Goal: Check status: Check status

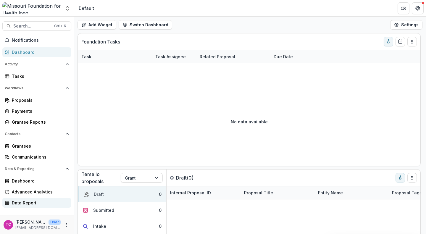
click at [33, 198] on link "Data Report" at bounding box center [36, 203] width 69 height 10
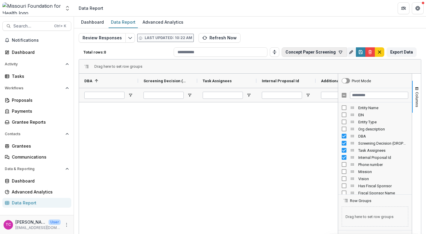
click at [311, 53] on button "Concept Paper Screening" at bounding box center [314, 51] width 65 height 9
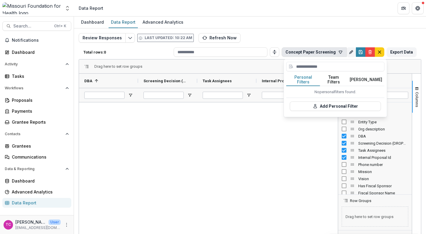
click at [339, 51] on icon "button" at bounding box center [340, 52] width 3 height 3
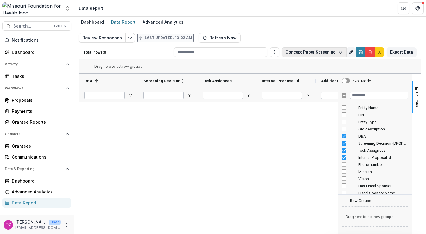
click at [339, 51] on icon "button" at bounding box center [340, 52] width 3 height 3
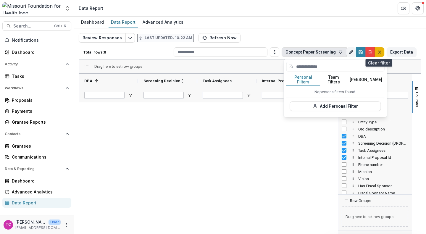
click at [383, 51] on button "default" at bounding box center [379, 51] width 9 height 9
click at [381, 51] on div "Review Responses Last updated: 10:22 AM Refresh Now Total rows: 0 Concept Paper…" at bounding box center [250, 142] width 343 height 219
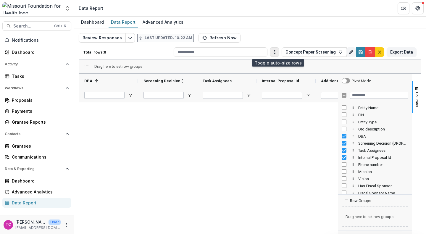
click at [277, 52] on icon "Toggle auto height" at bounding box center [274, 52] width 5 height 5
click at [339, 51] on icon "button" at bounding box center [340, 52] width 3 height 3
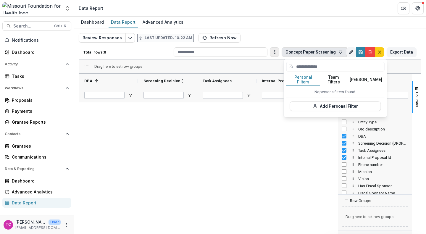
click at [336, 76] on button "Team Filters" at bounding box center [333, 80] width 27 height 12
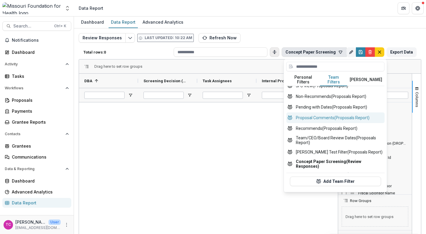
scroll to position [270, 0]
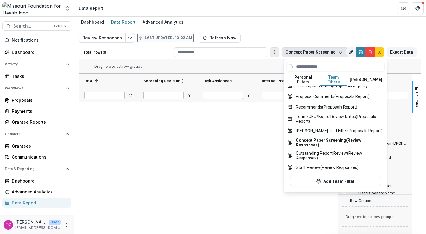
click at [301, 38] on div "Review Responses Last updated: 10:22 AM Refresh Now Total rows: 0 Concept Paper…" at bounding box center [250, 142] width 343 height 219
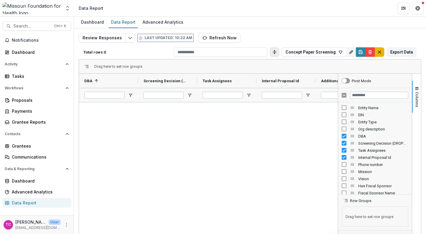
click at [380, 54] on button "default" at bounding box center [379, 51] width 9 height 9
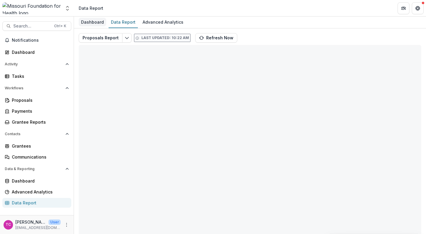
click at [93, 22] on div "Dashboard" at bounding box center [93, 22] width 28 height 9
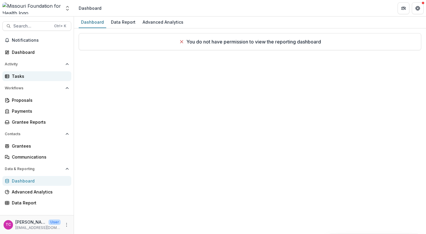
click at [21, 81] on link "Tasks" at bounding box center [36, 76] width 69 height 10
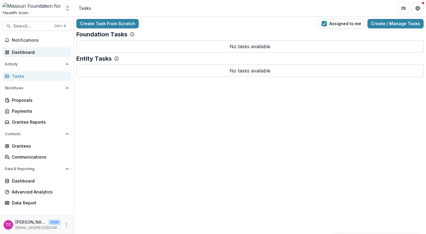
click at [21, 49] on link "Dashboard" at bounding box center [36, 52] width 69 height 10
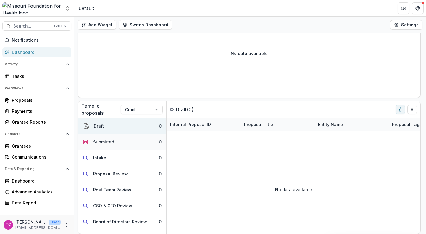
click at [104, 141] on div "Submitted" at bounding box center [103, 142] width 21 height 6
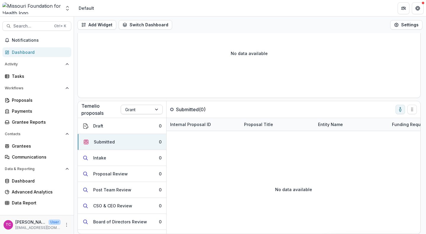
click at [130, 112] on div at bounding box center [136, 109] width 22 height 7
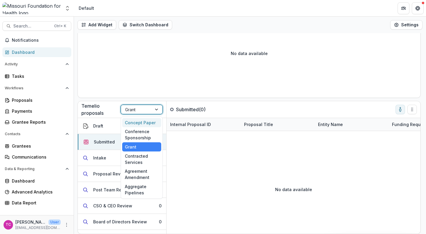
click at [132, 121] on div "Concept Paper" at bounding box center [141, 122] width 39 height 9
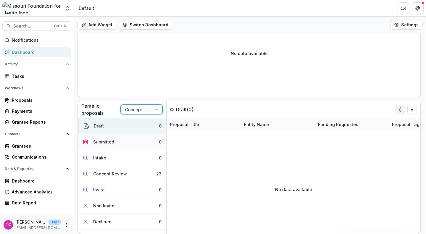
click at [96, 143] on div "Submitted" at bounding box center [103, 142] width 21 height 6
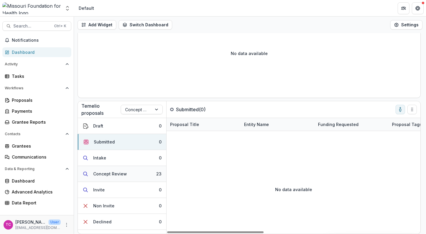
click at [124, 178] on button "Concept Review 23" at bounding box center [122, 174] width 88 height 16
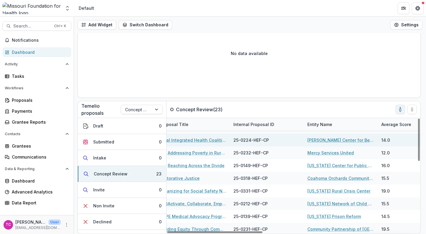
scroll to position [76, 0]
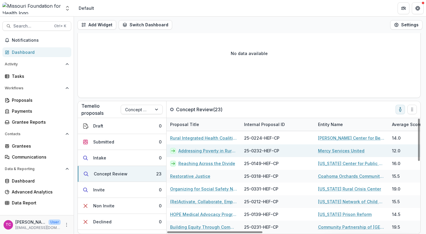
click at [207, 151] on link "Addressing Poverty in Rural Communities: One Stop Centers" at bounding box center [207, 151] width 59 height 6
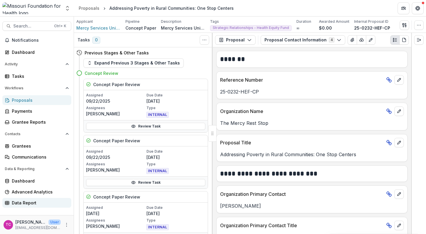
click at [24, 201] on div "Data Report" at bounding box center [39, 203] width 55 height 6
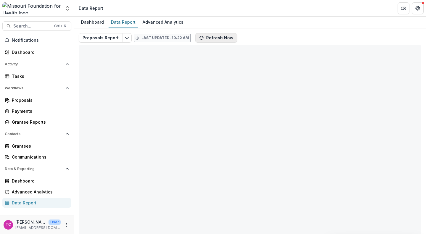
click at [207, 38] on button "Refresh Now" at bounding box center [216, 37] width 42 height 9
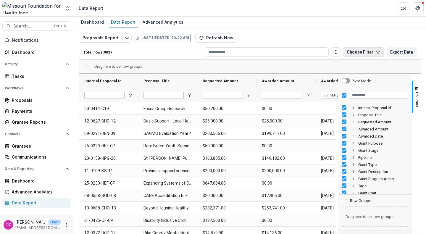
click at [362, 55] on button "Choose Filter" at bounding box center [363, 51] width 41 height 9
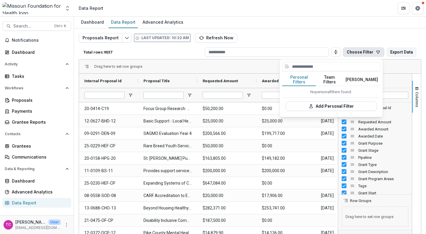
click at [362, 55] on button "Choose Filter" at bounding box center [363, 51] width 41 height 9
